Goal: Find specific page/section: Find specific page/section

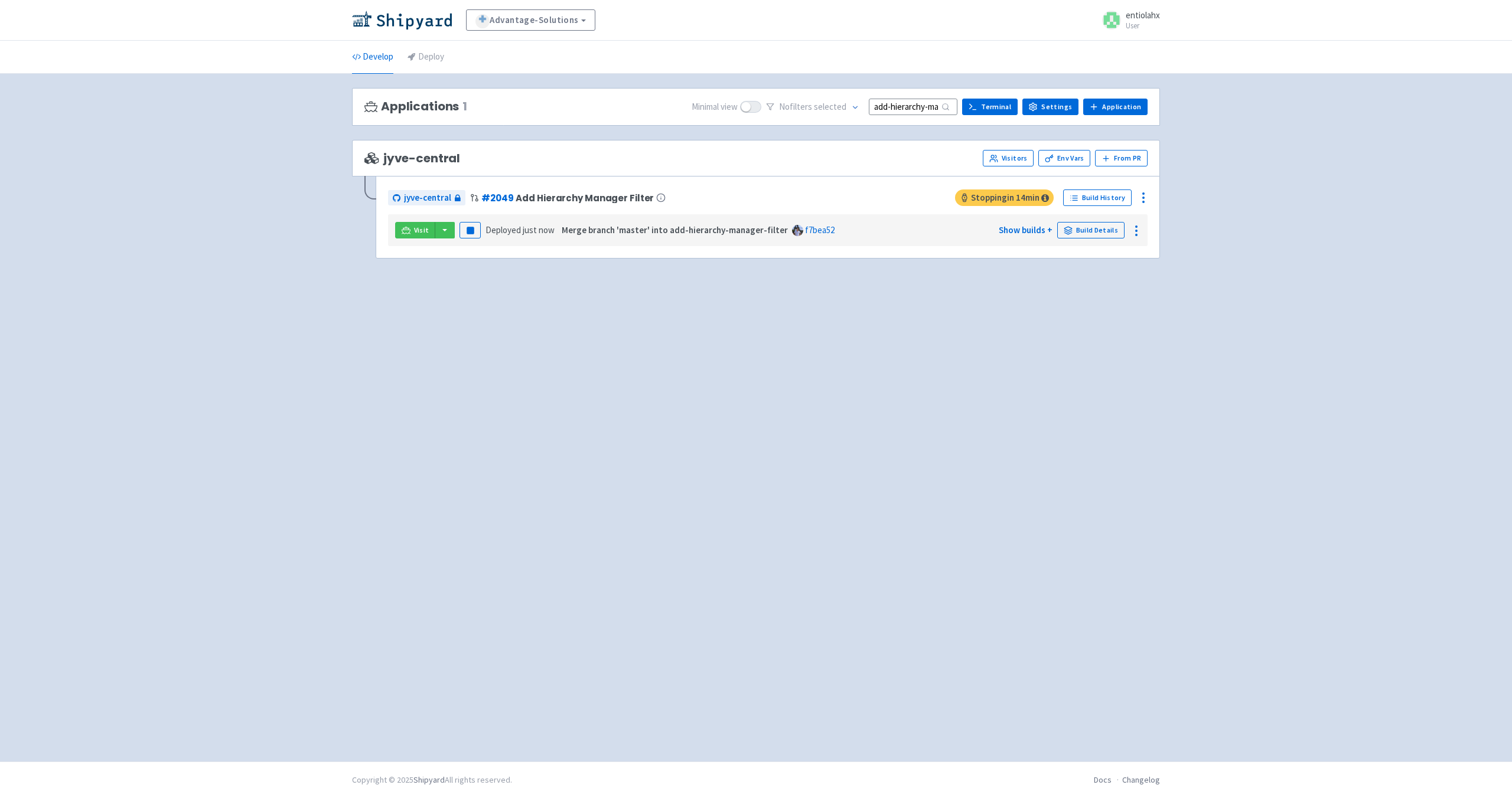
click at [914, 112] on input "add-hierarchy-manager-filter" at bounding box center [913, 107] width 89 height 16
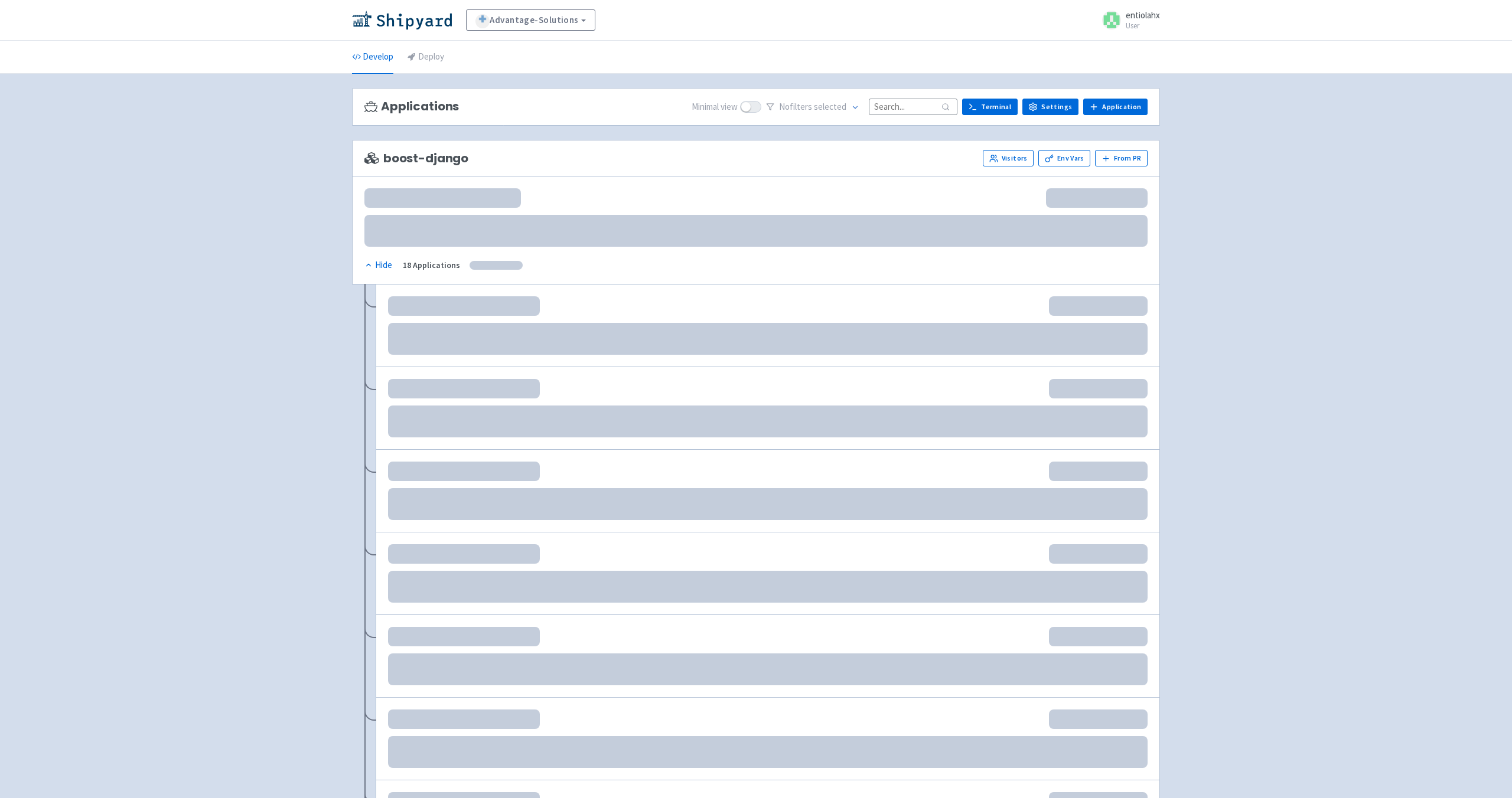
click at [910, 115] on input at bounding box center [913, 107] width 89 height 16
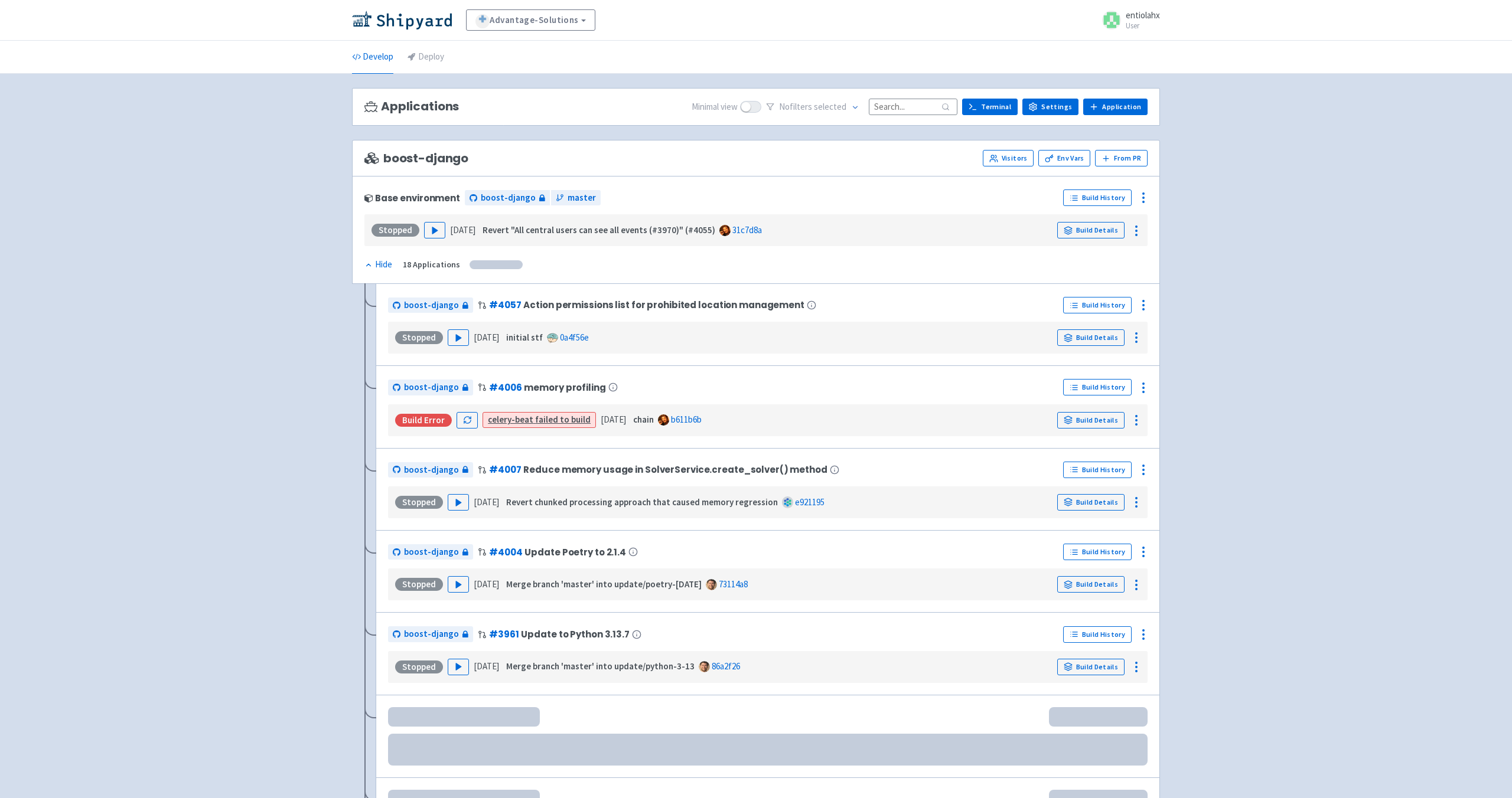
click at [909, 104] on input at bounding box center [913, 107] width 89 height 16
paste input "add-hierarchy-manager-filter"
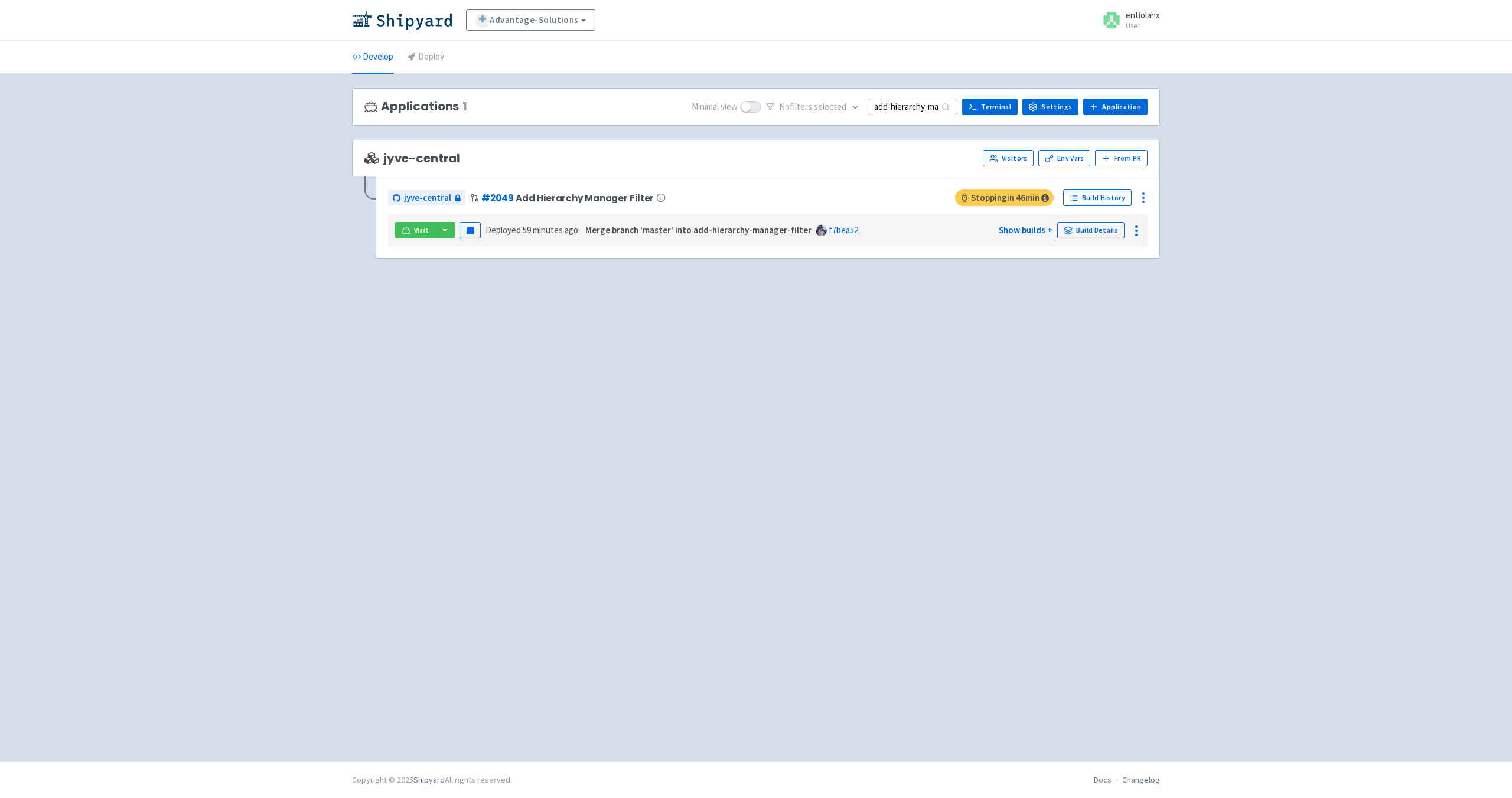
click at [916, 114] on input "add-hierarchy-manager-filter" at bounding box center [913, 107] width 89 height 16
type input "add-hierarchy-manager-filtera"
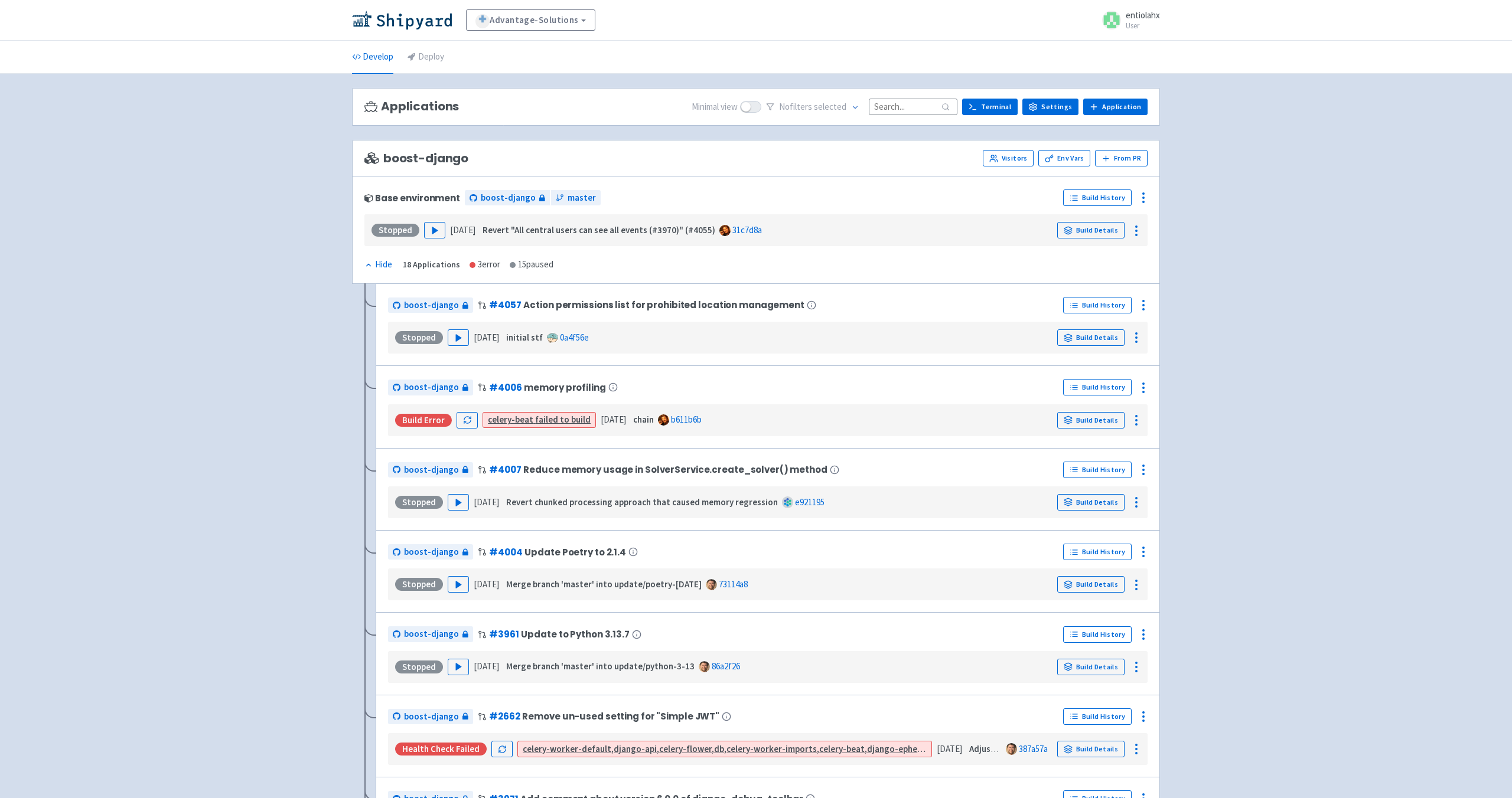
paste input "move-date-filter-to-header"
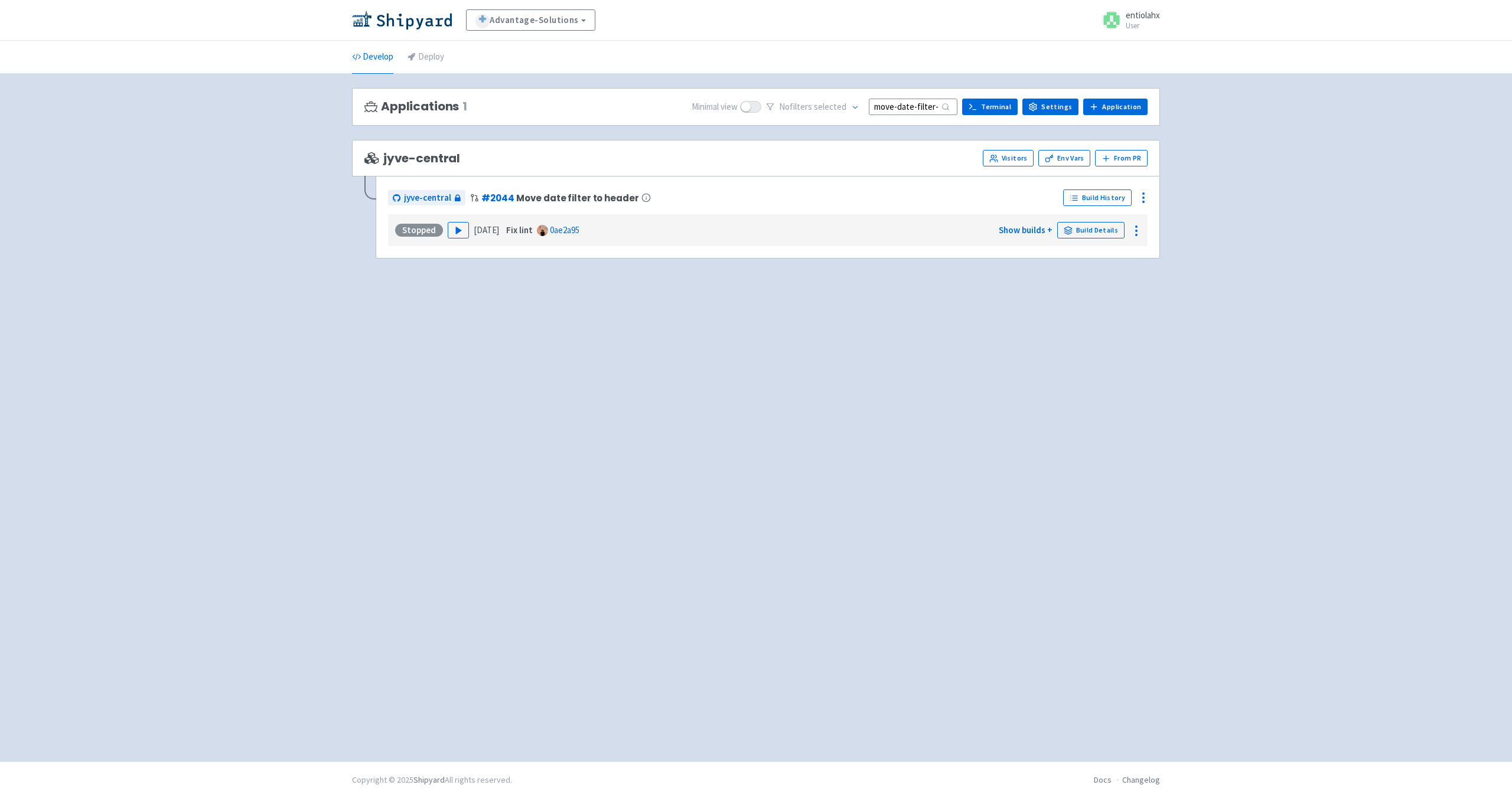
scroll to position [0, 35]
click at [455, 233] on icon "button" at bounding box center [458, 230] width 9 height 9
click at [899, 110] on input "move-date-filter-to-header" at bounding box center [913, 107] width 89 height 16
type input "add-hi"
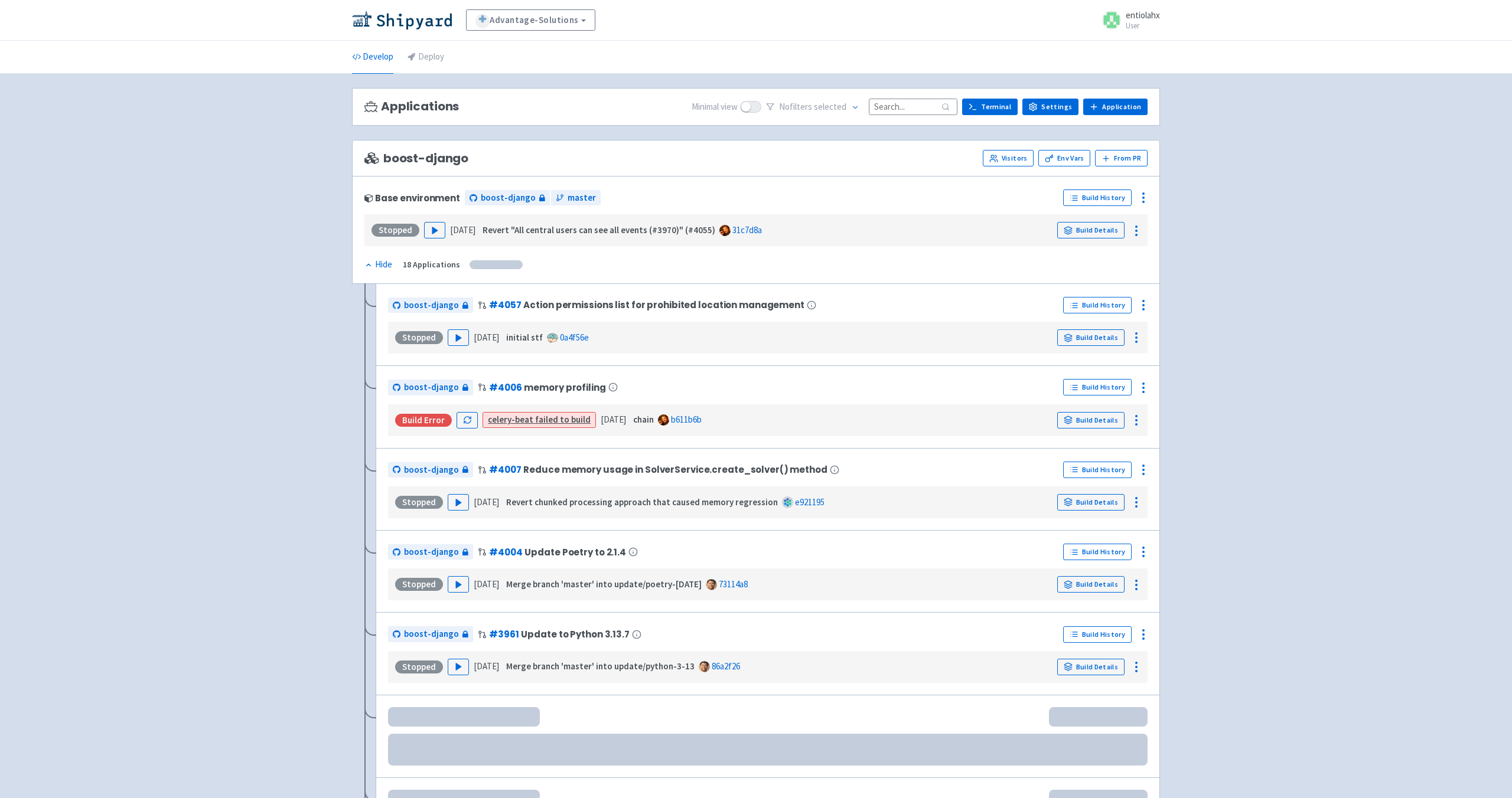
click at [898, 105] on input at bounding box center [913, 107] width 89 height 16
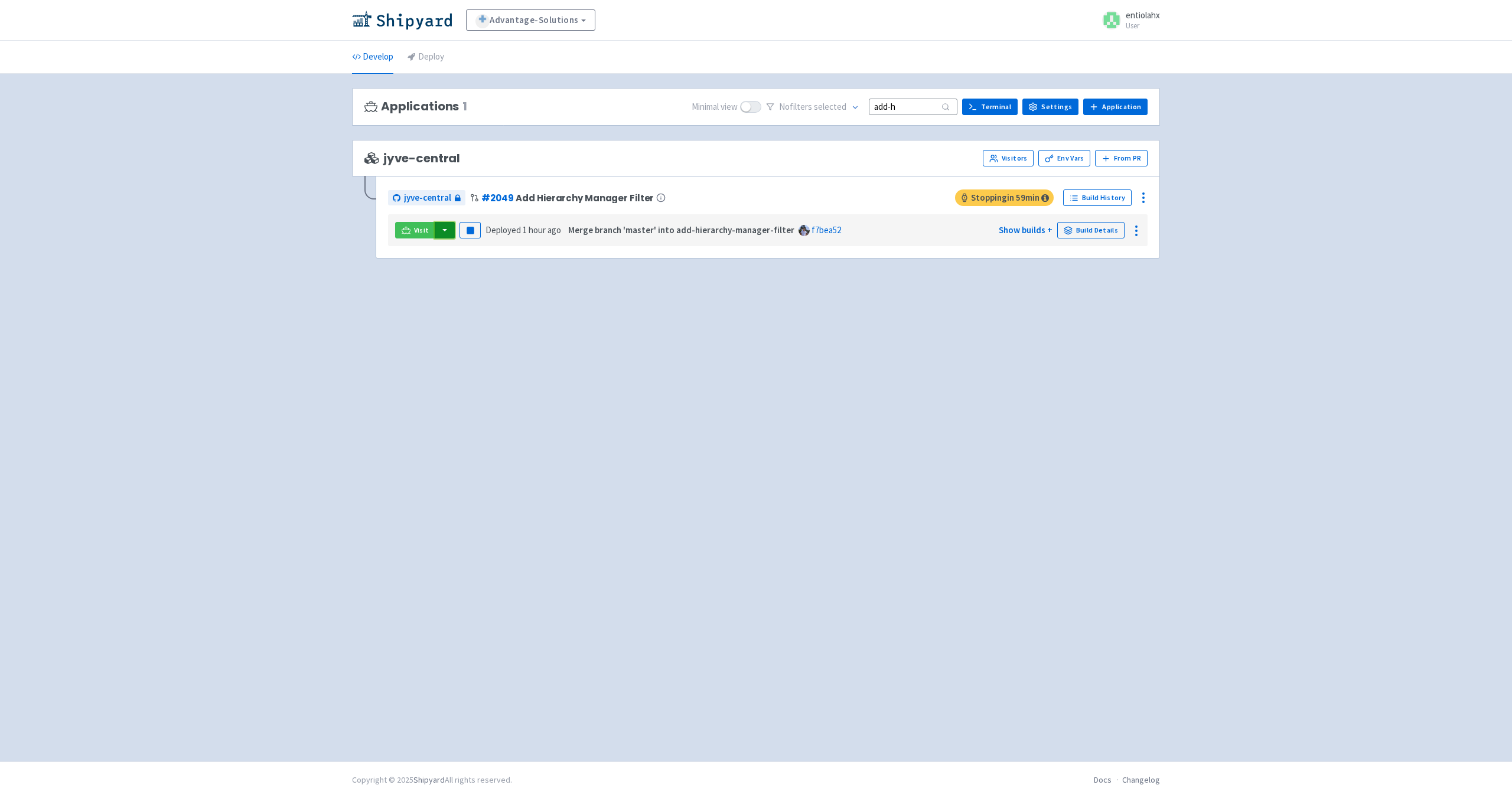
click at [445, 231] on button "button" at bounding box center [444, 230] width 20 height 16
click at [480, 275] on link "jyve-central (react)" at bounding box center [495, 272] width 123 height 18
drag, startPoint x: 915, startPoint y: 106, endPoint x: 789, endPoint y: 103, distance: 126.0
click at [789, 103] on div "No filter s selected add-h" at bounding box center [861, 107] width 192 height 18
click at [919, 109] on input "add-h" at bounding box center [913, 107] width 89 height 16
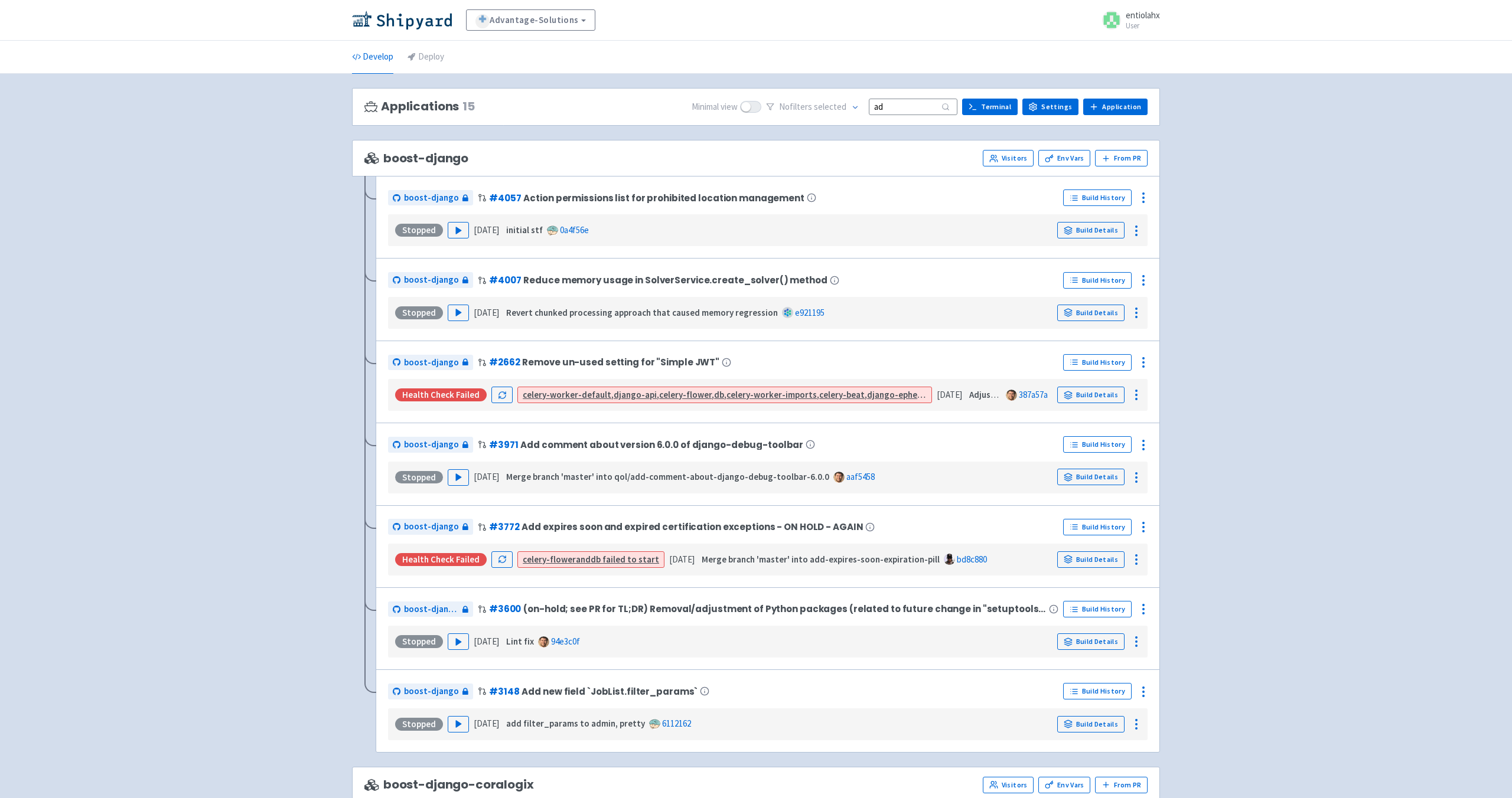
type input "a"
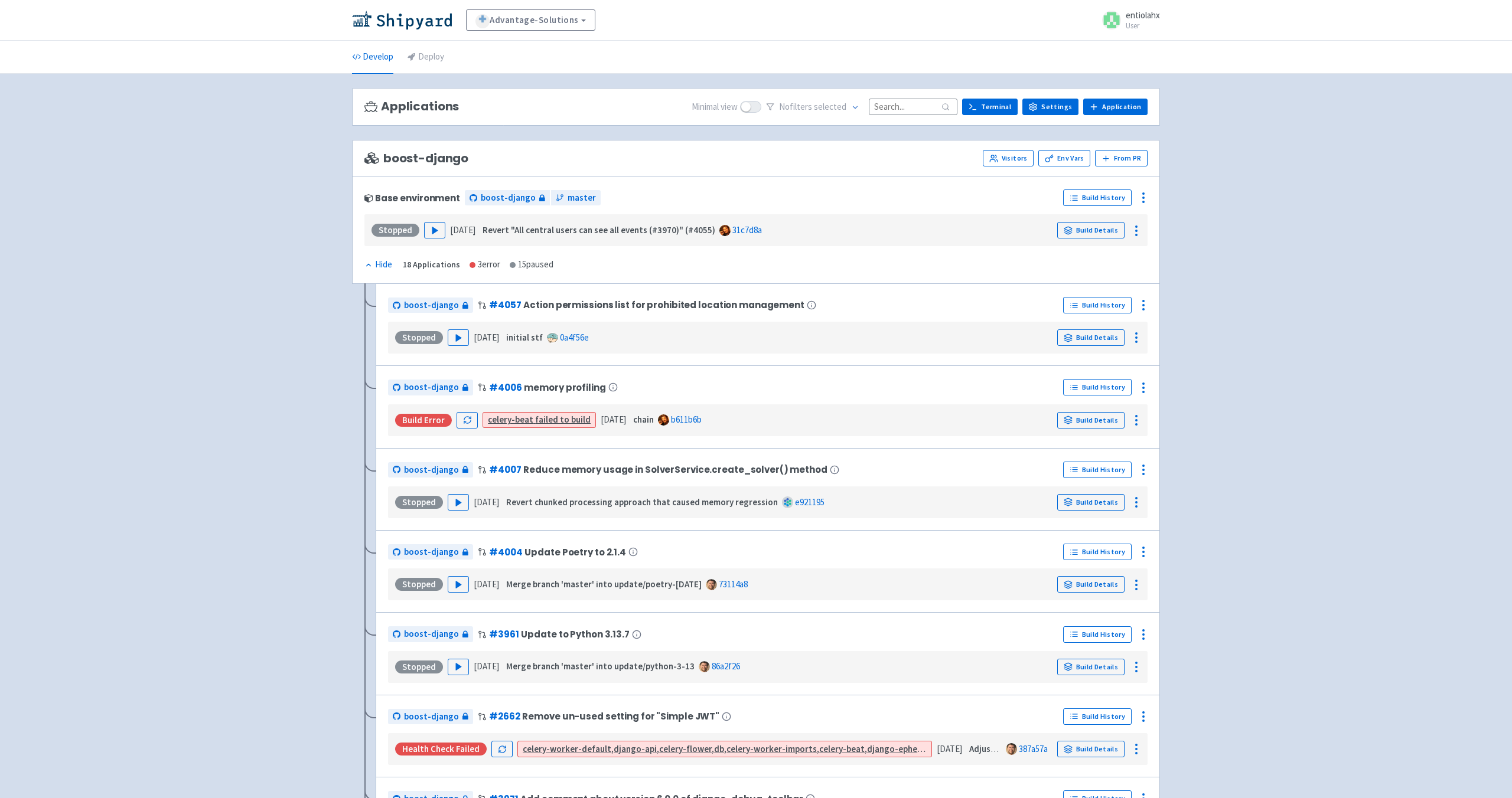
paste input "move-date-filter-to-header"
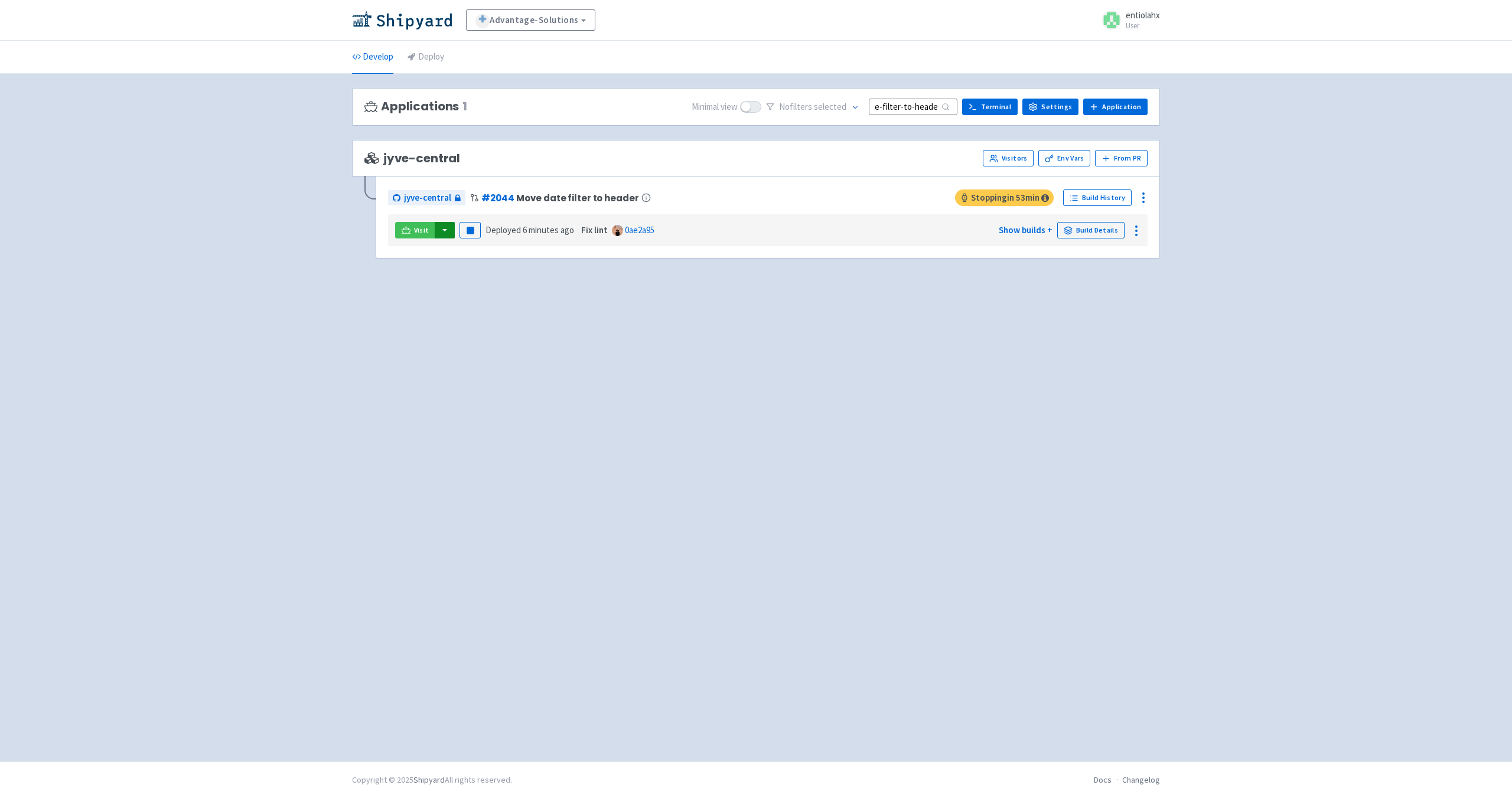
type input "move-date-filter-to-header"
click at [449, 230] on button "button" at bounding box center [444, 230] width 20 height 16
click at [509, 276] on link "jyve-central (react)" at bounding box center [495, 272] width 123 height 18
click at [904, 114] on input "move-date-filter-to-header" at bounding box center [913, 107] width 89 height 16
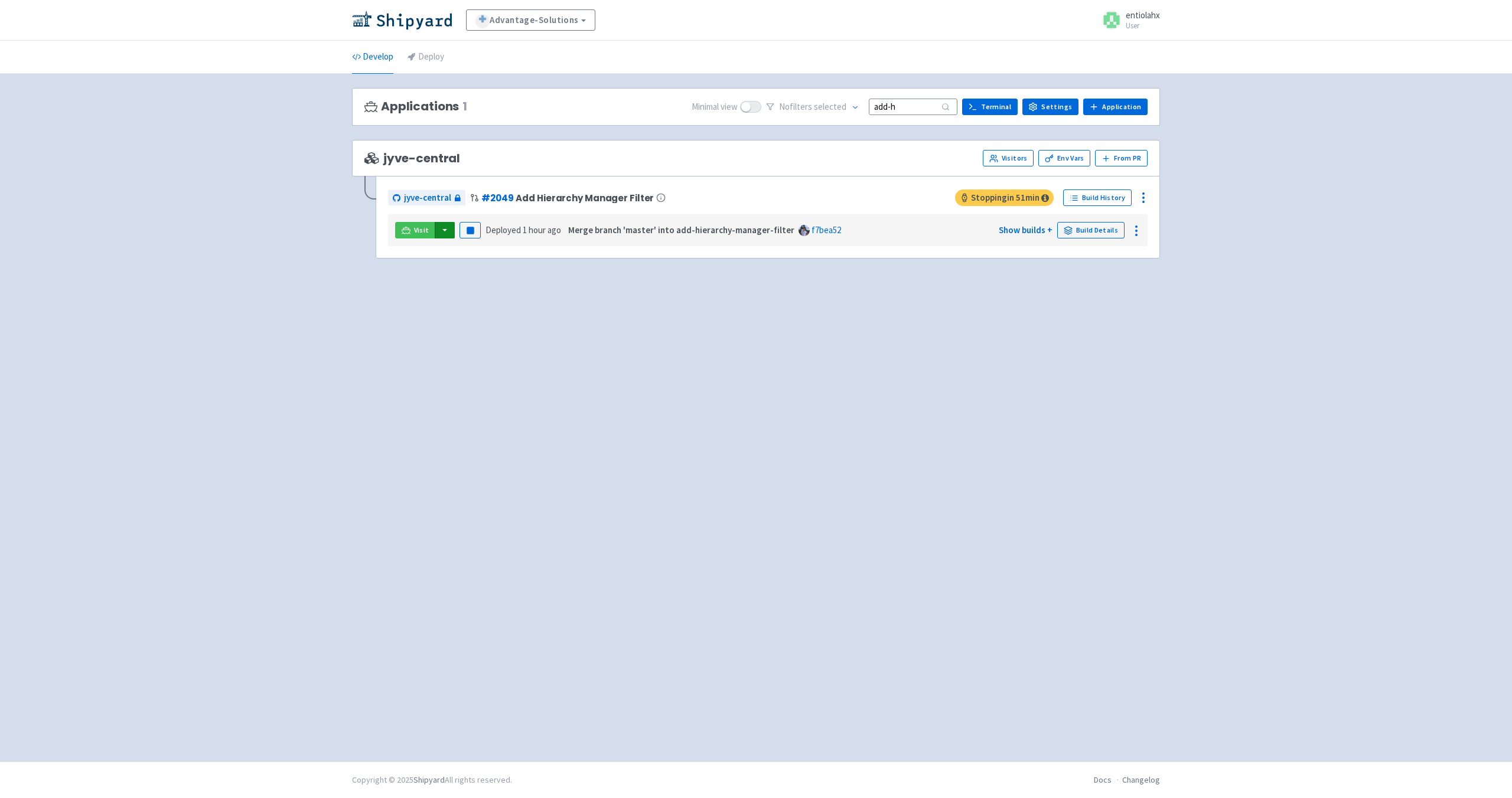
type input "add-h"
click at [446, 231] on button "button" at bounding box center [444, 230] width 20 height 16
click at [483, 276] on link "jyve-central (react)" at bounding box center [495, 272] width 123 height 18
